Goal: Transaction & Acquisition: Obtain resource

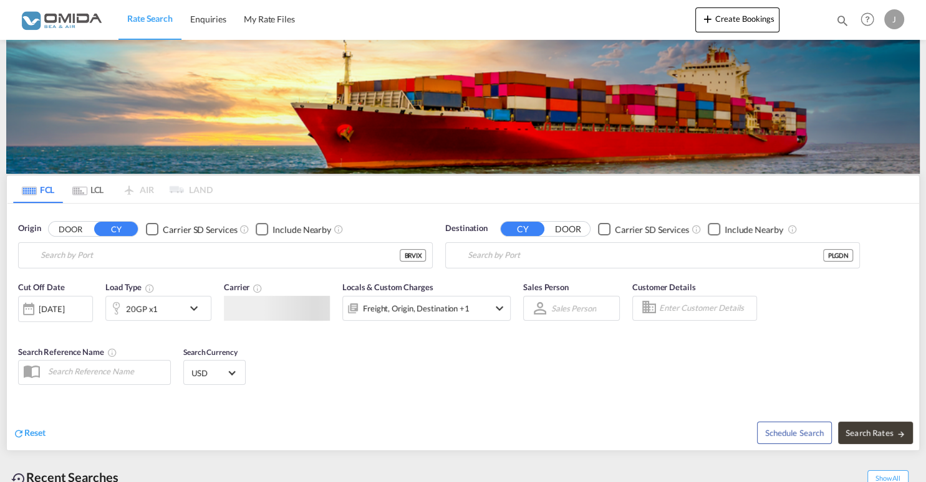
type input "[GEOGRAPHIC_DATA], BRVIX"
type input "Gdansk, PLGDN"
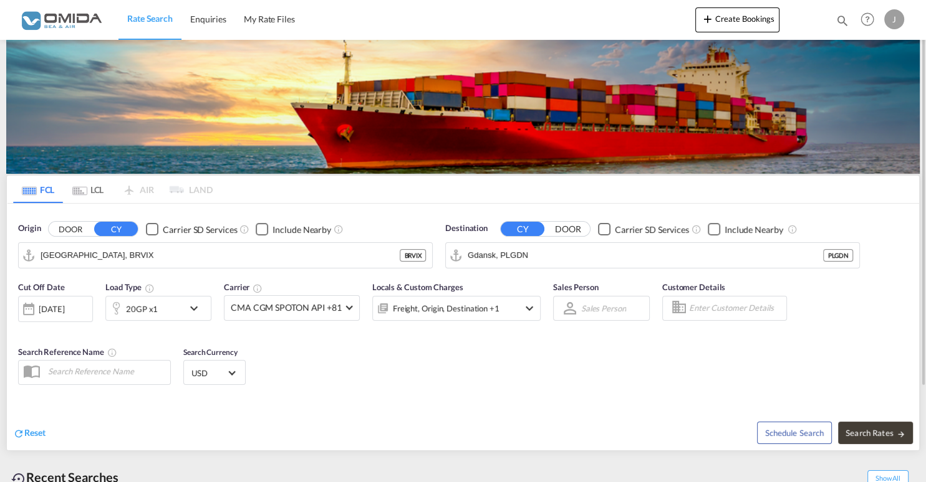
click at [110, 256] on input "[GEOGRAPHIC_DATA], BRVIX" at bounding box center [220, 255] width 359 height 19
click at [41, 290] on div "Gdansk [GEOGRAPHIC_DATA] PLGDN" at bounding box center [137, 288] width 237 height 37
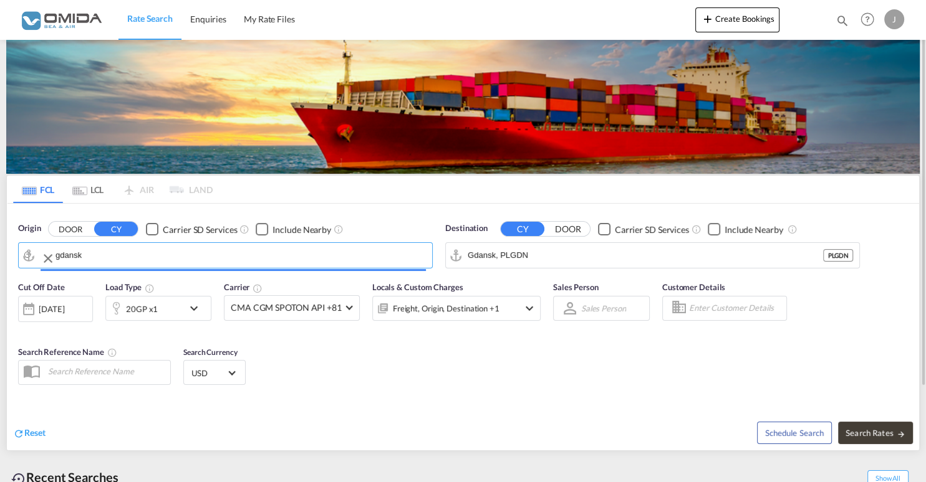
type input "Gdansk, PLGDN"
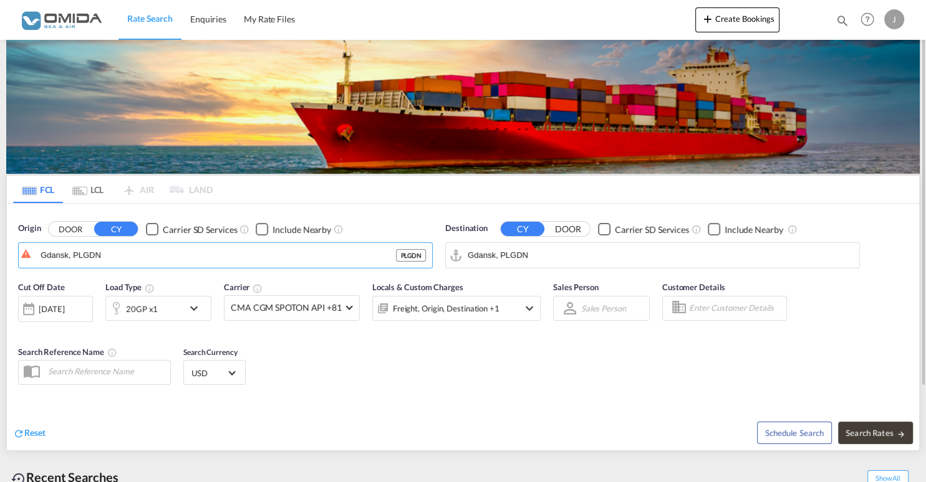
click at [576, 264] on md-autocomplete-wrap "Gdansk, PLGDN" at bounding box center [659, 258] width 385 height 25
click at [573, 256] on input "Gdansk, PLGDN" at bounding box center [659, 255] width 385 height 19
click at [577, 254] on input "Gdansk, PLGDN" at bounding box center [659, 255] width 385 height 19
drag, startPoint x: 565, startPoint y: 249, endPoint x: 380, endPoint y: 246, distance: 185.1
click at [467, 246] on input "Gdansk, PLGDN" at bounding box center [659, 255] width 385 height 19
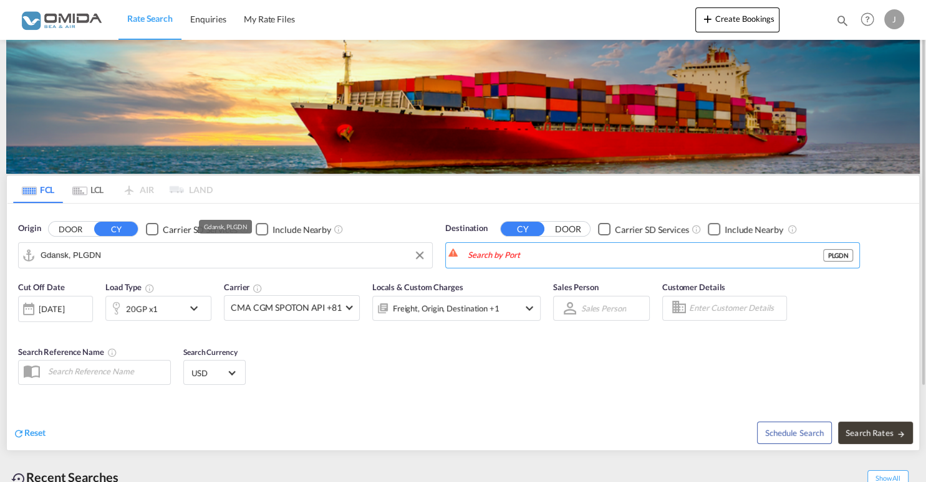
paste input "Umm Quassem"
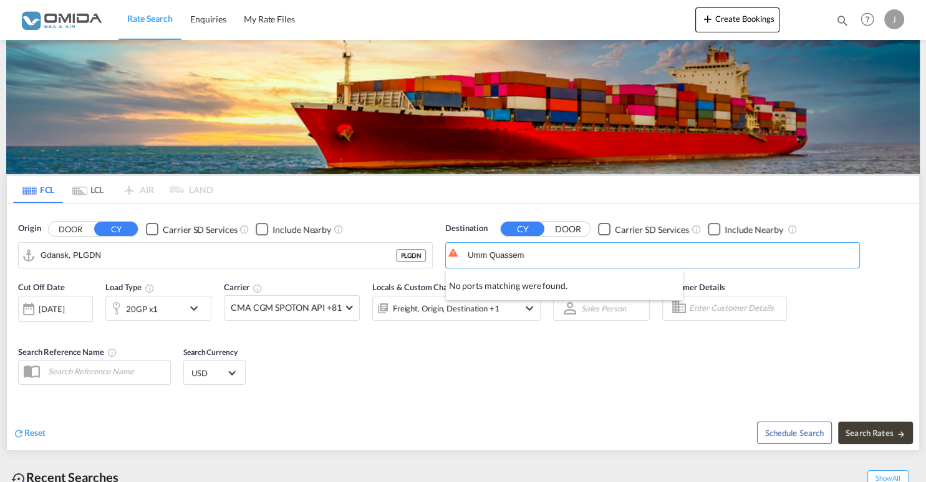
type input "Umm Quassem"
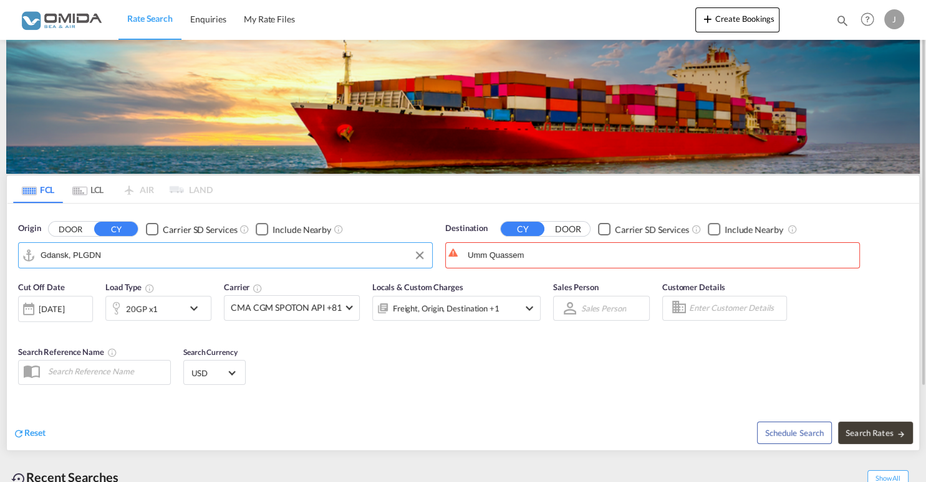
click at [116, 255] on input "Gdansk, PLGDN" at bounding box center [233, 255] width 385 height 19
click at [614, 254] on input "Umm Quassem" at bounding box center [659, 255] width 385 height 19
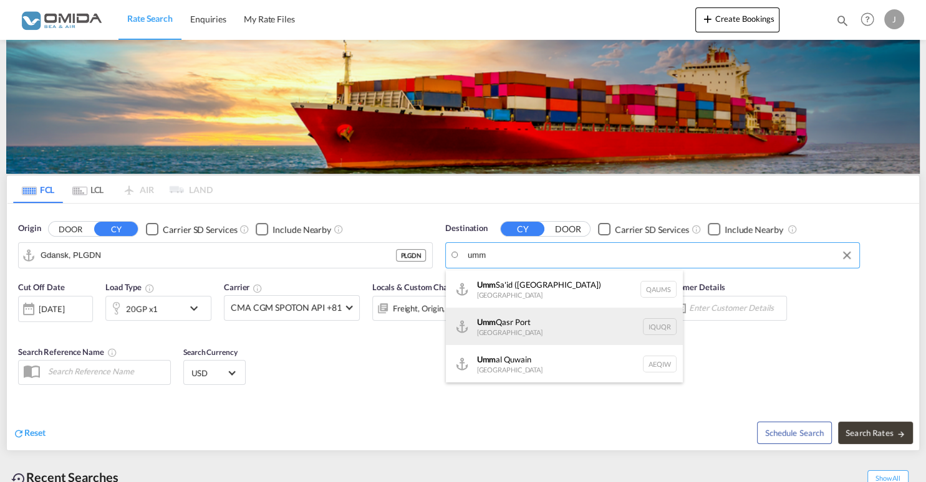
click at [512, 338] on div "Umm Qasr [GEOGRAPHIC_DATA] [GEOGRAPHIC_DATA]" at bounding box center [564, 326] width 237 height 37
type input "[GEOGRAPHIC_DATA], [GEOGRAPHIC_DATA]"
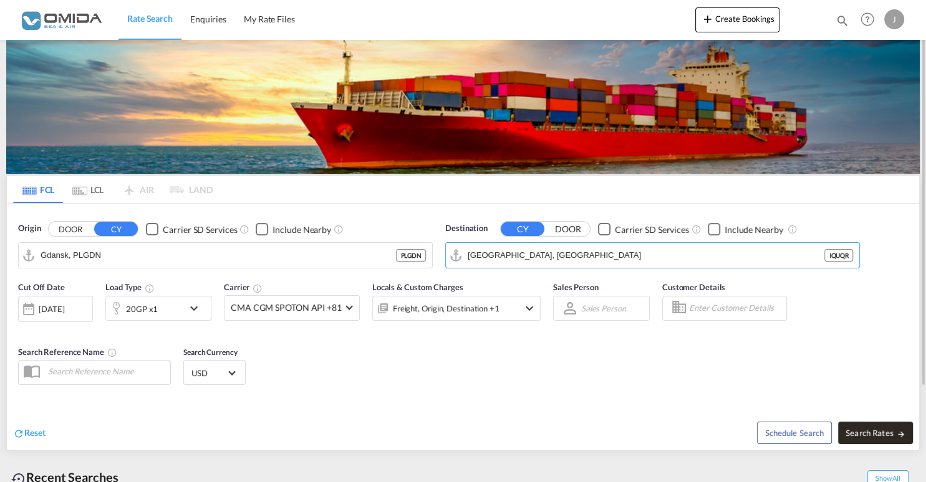
click at [882, 430] on span "Search Rates" at bounding box center [875, 433] width 60 height 10
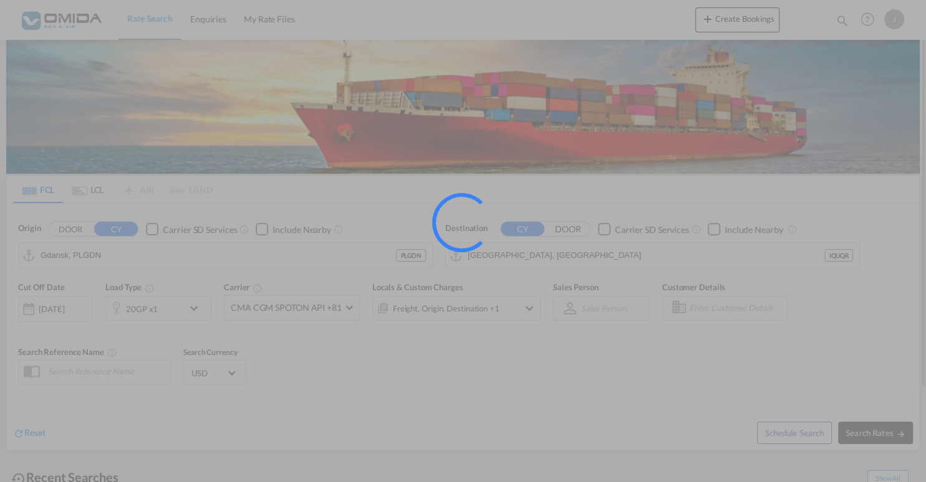
type input "PLGDN to IQUQR / [DATE]"
